Goal: Transaction & Acquisition: Purchase product/service

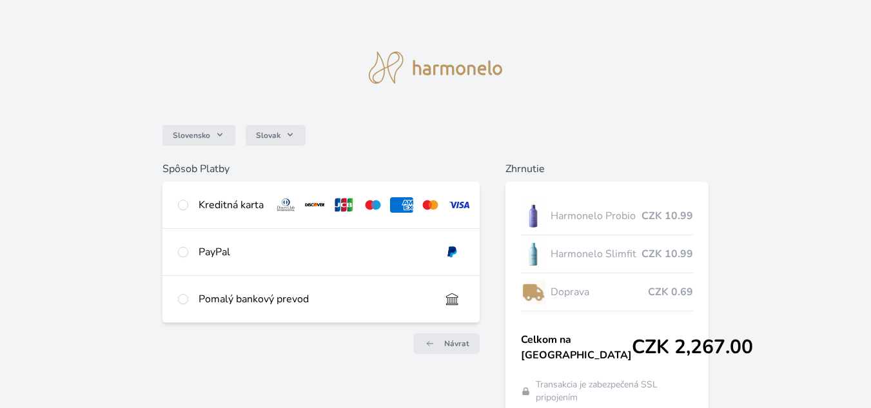
click at [188, 207] on div "Kreditná karta" at bounding box center [320, 205] width 317 height 46
radio input "true"
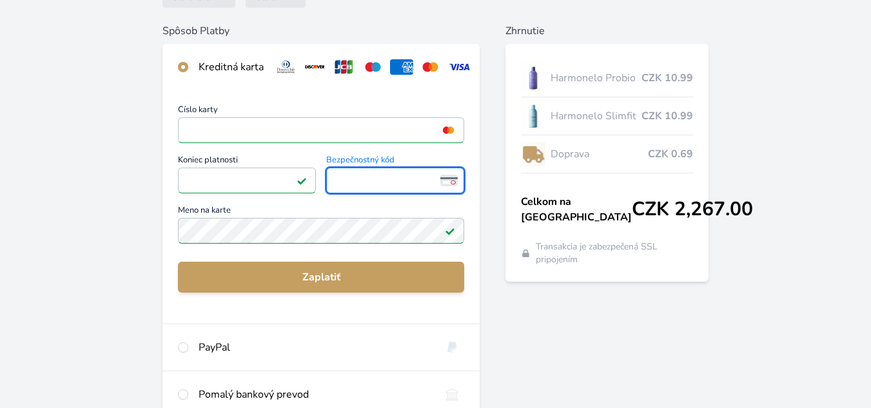
scroll to position [177, 0]
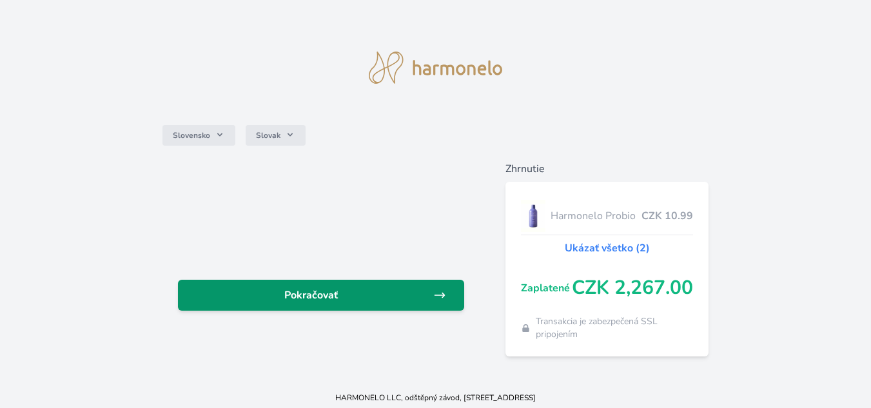
click at [333, 292] on span "Pokračovať" at bounding box center [310, 294] width 245 height 15
